Goal: Task Accomplishment & Management: Use online tool/utility

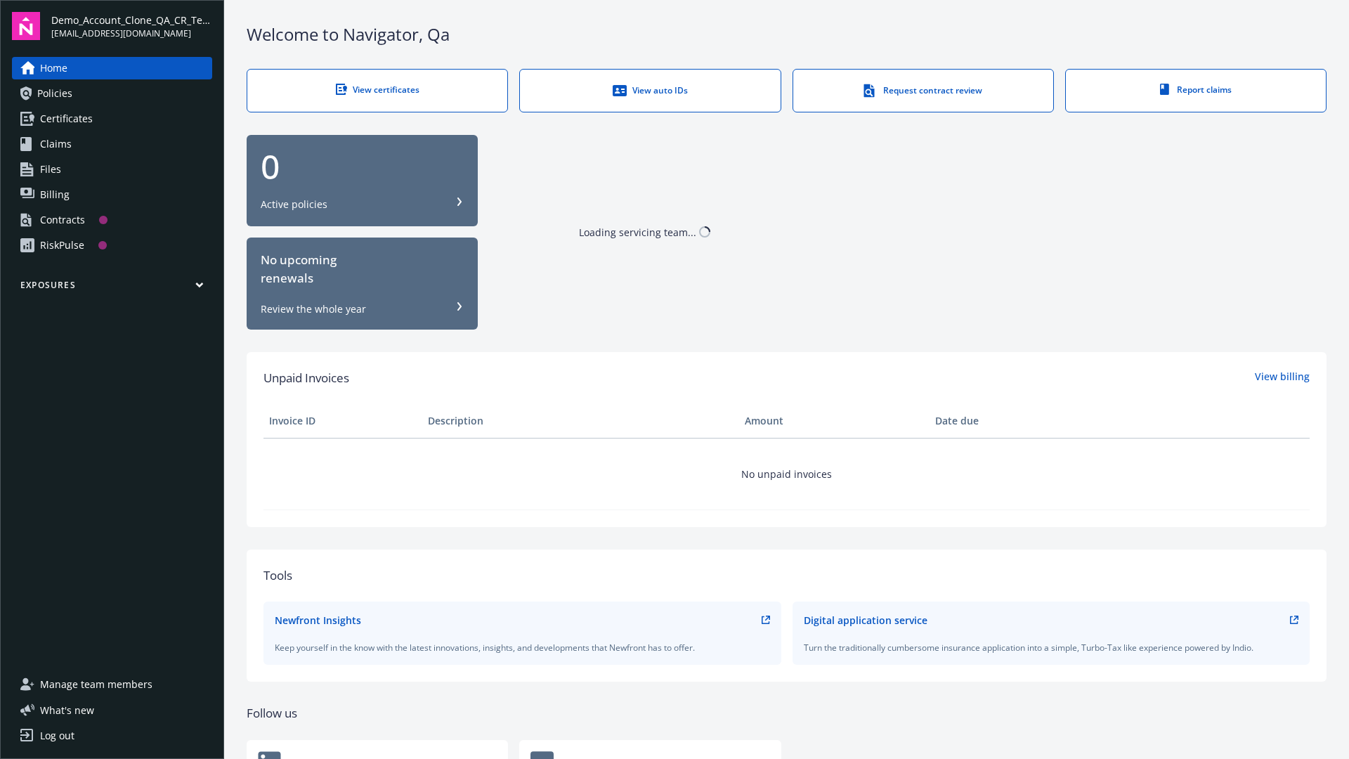
click at [131, 26] on span "Demo_Account_Clone_QA_CR_Tests_Prospect" at bounding box center [131, 20] width 161 height 15
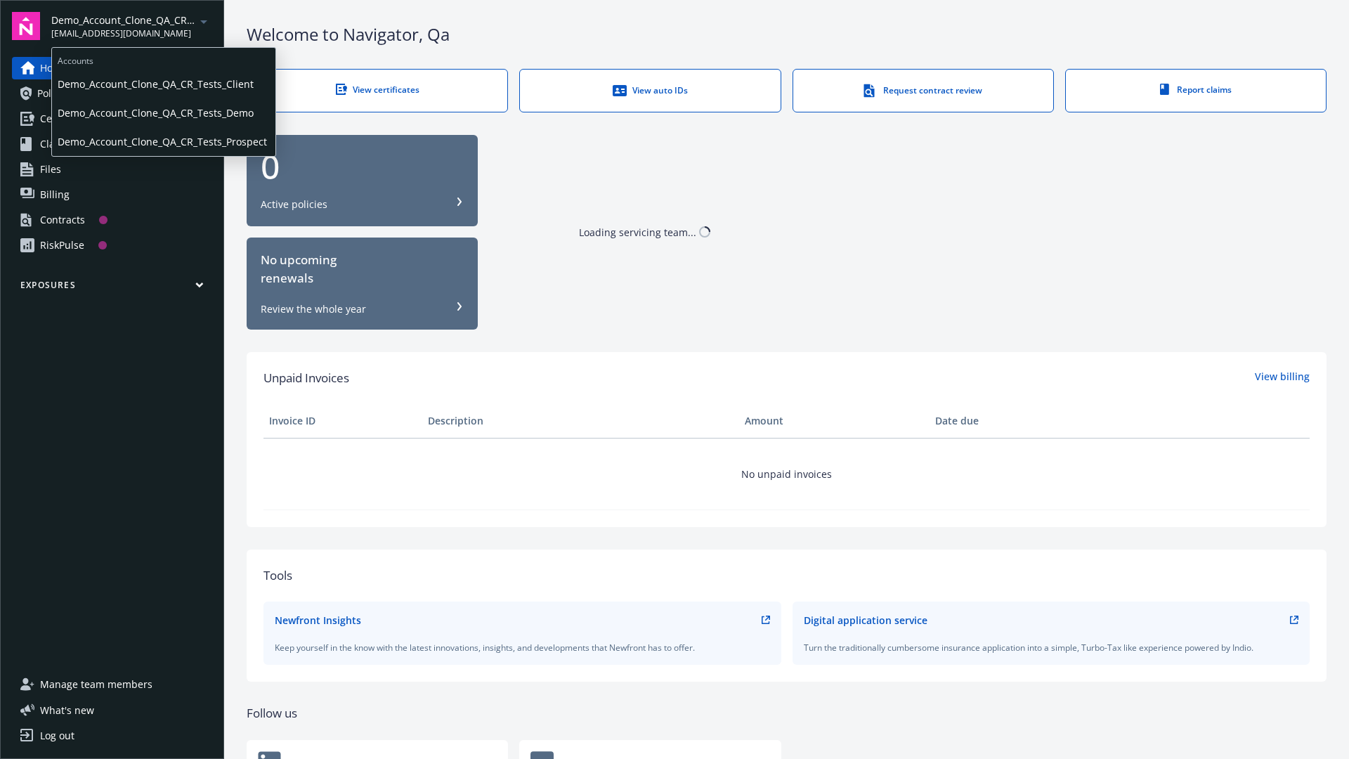
click at [162, 84] on span "Demo_Account_Clone_QA_CR_Tests_Client" at bounding box center [164, 84] width 212 height 29
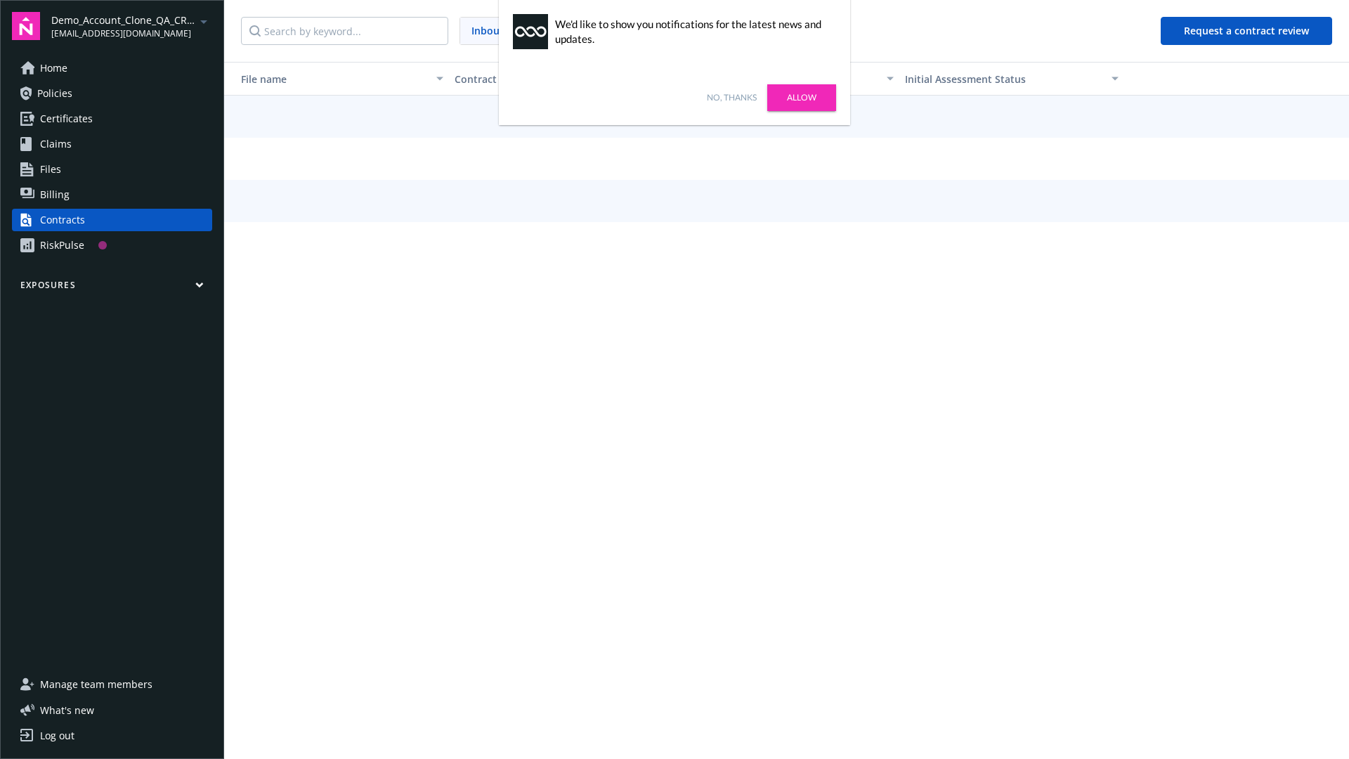
click at [731, 98] on link "No, thanks" at bounding box center [732, 97] width 50 height 13
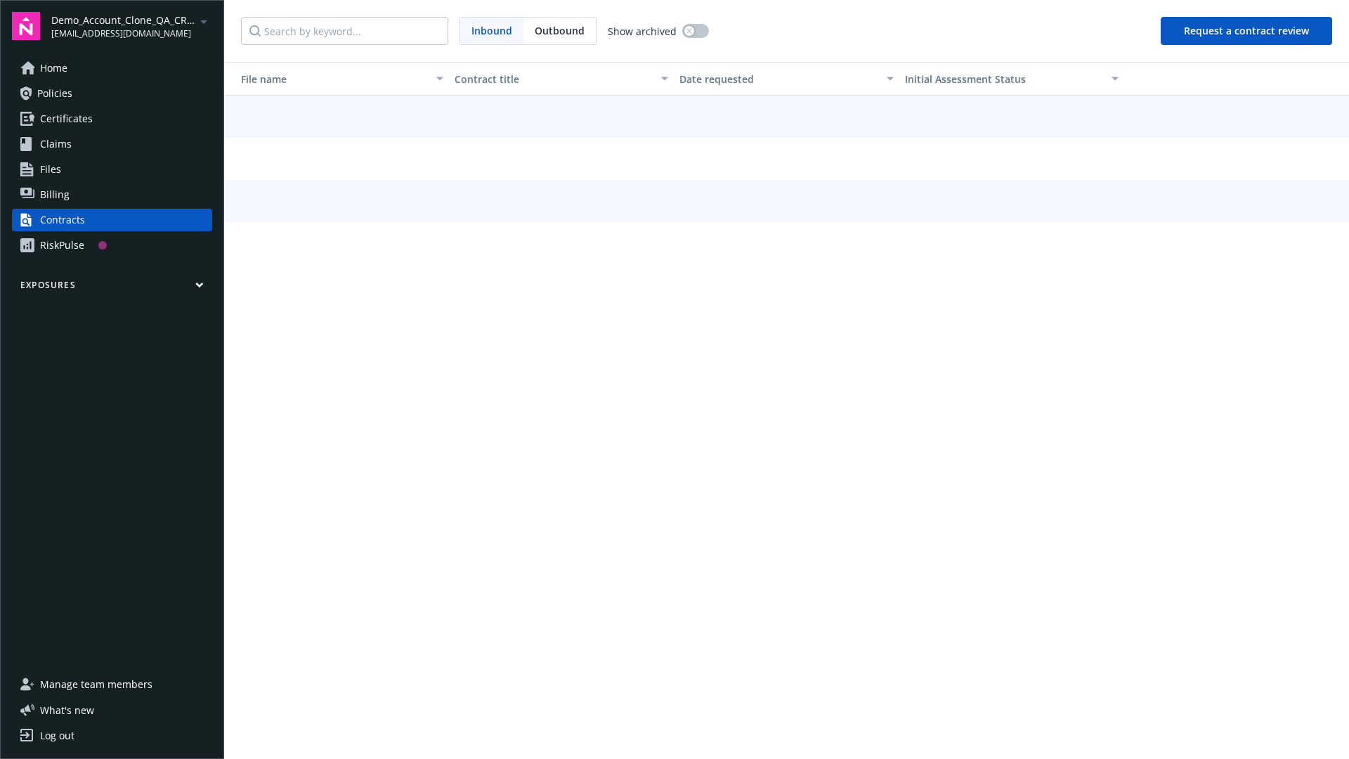
click at [1247, 31] on button "Request a contract review" at bounding box center [1245, 31] width 171 height 28
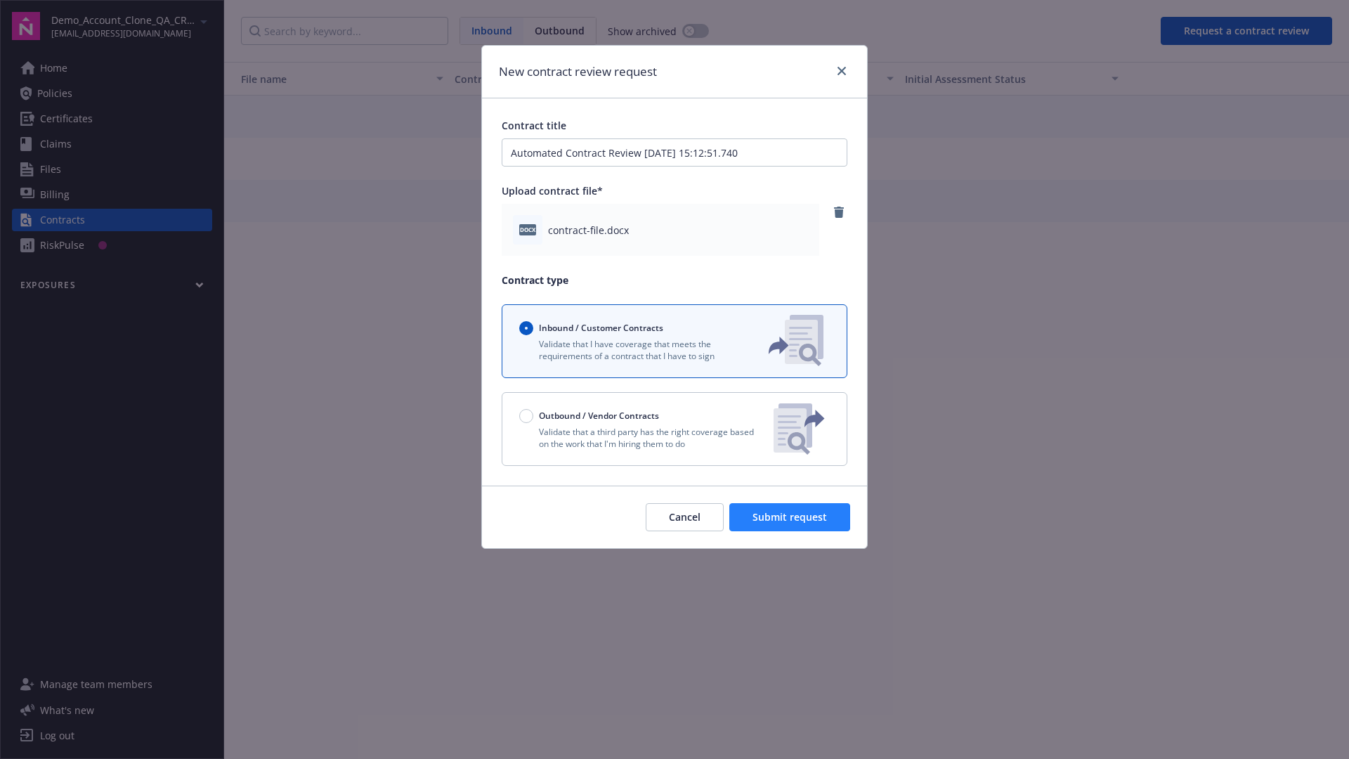
type input "Automated Contract Review 09-18-2025 15:12:51.740"
click at [790, 517] on span "Submit request" at bounding box center [789, 516] width 74 height 13
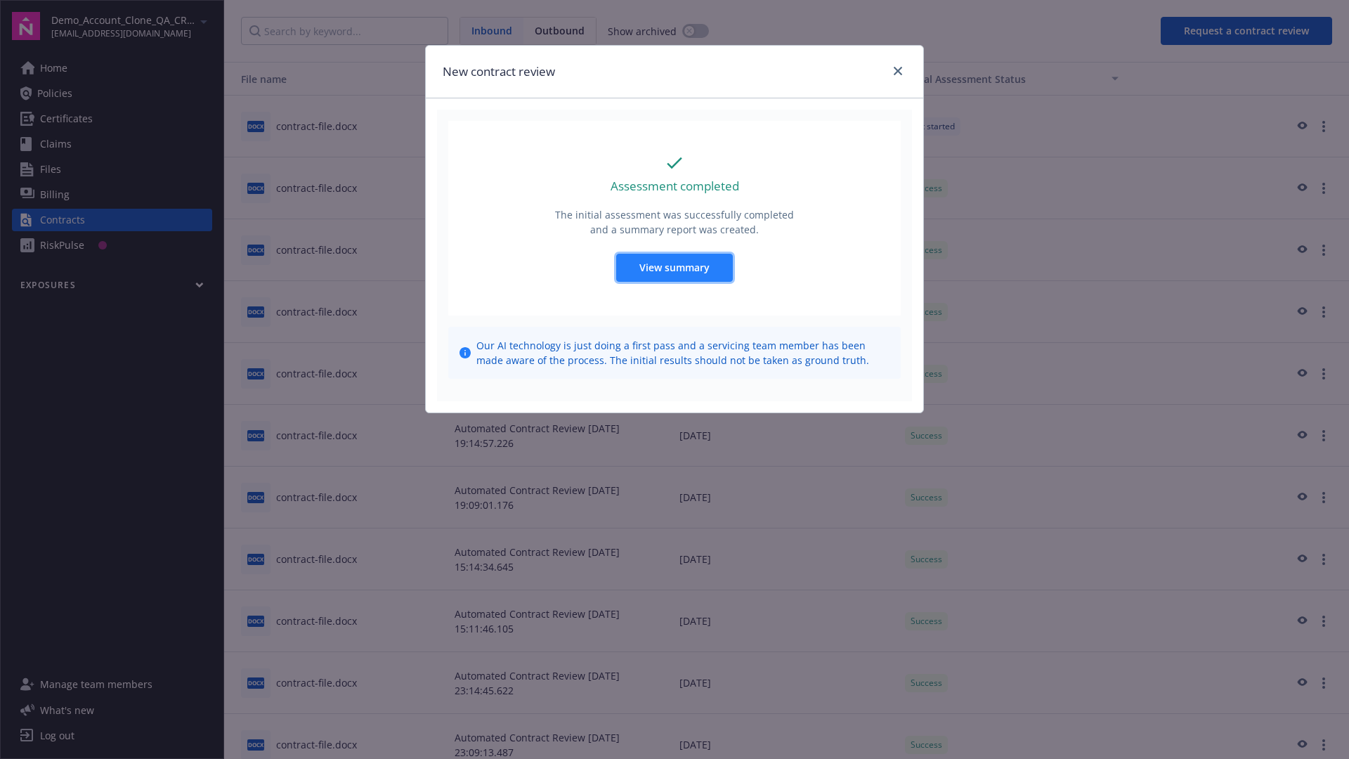
click at [674, 267] on span "View summary" at bounding box center [674, 267] width 70 height 13
